Goal: Information Seeking & Learning: Learn about a topic

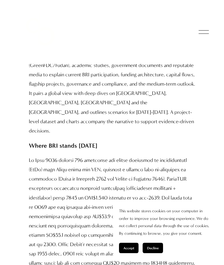
scroll to position [350, 0]
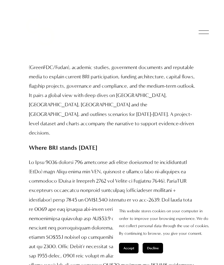
click at [157, 245] on button "Decline" at bounding box center [152, 248] width 20 height 10
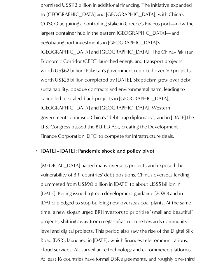
scroll to position [1350, 0]
click at [194, 217] on p "[MEDICAL_DATA] halted many overseas projects and exposed the vulnerability of B…" at bounding box center [117, 226] width 154 height 131
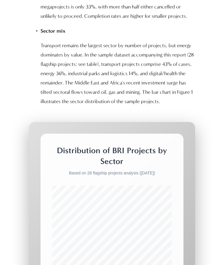
scroll to position [2425, 0]
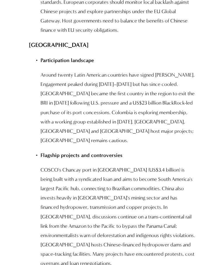
scroll to position [5016, 0]
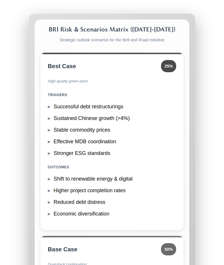
scroll to position [6474, 0]
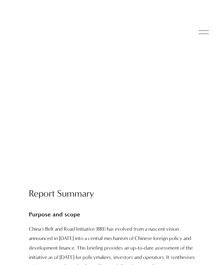
scroll to position [0, 0]
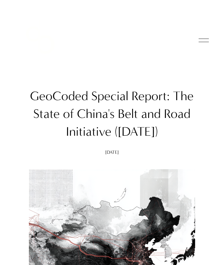
click at [202, 39] on div at bounding box center [203, 40] width 10 height 10
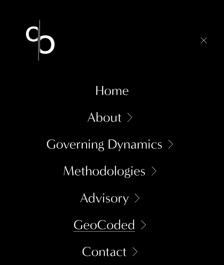
scroll to position [3, 0]
click at [201, 42] on div at bounding box center [203, 40] width 6 height 6
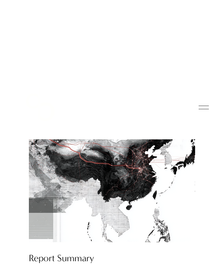
scroll to position [0, 0]
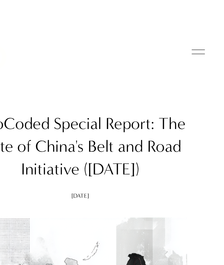
click at [144, 54] on div at bounding box center [104, 40] width 182 height 54
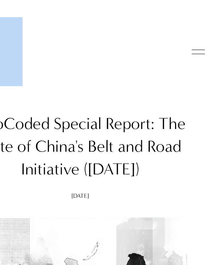
click at [130, 65] on div at bounding box center [104, 40] width 182 height 54
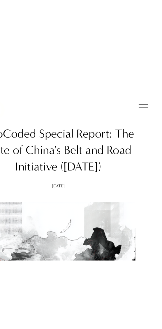
scroll to position [0, 16]
